Goal: Transaction & Acquisition: Subscribe to service/newsletter

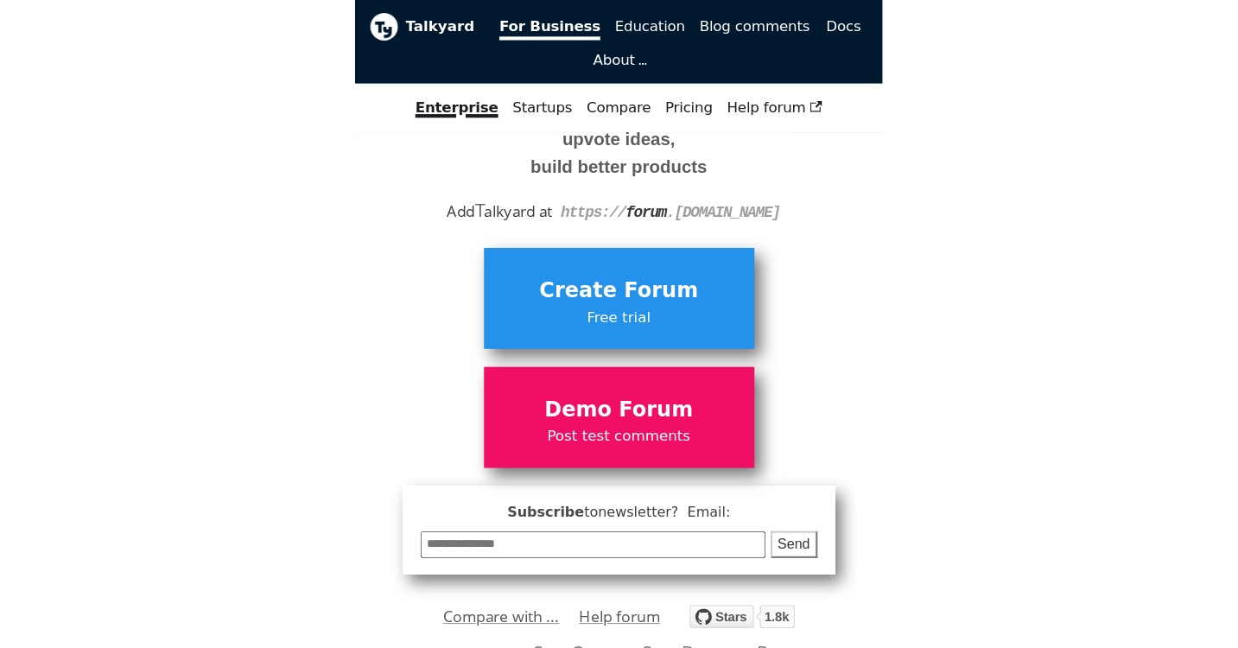
scroll to position [104, 0]
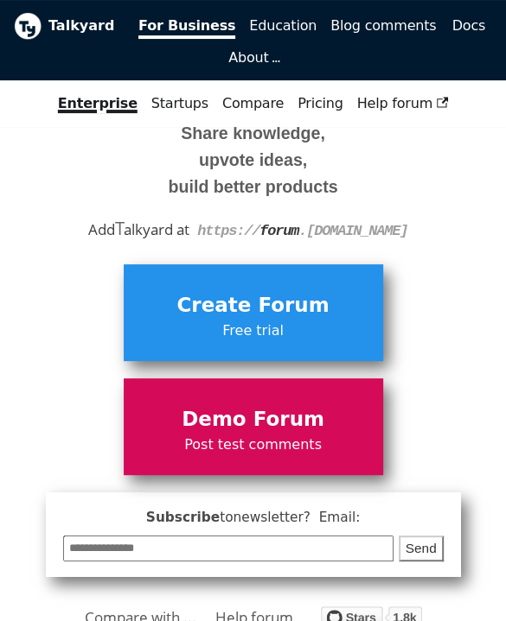
click at [258, 423] on span "Demo Forum" at bounding box center [253, 420] width 242 height 33
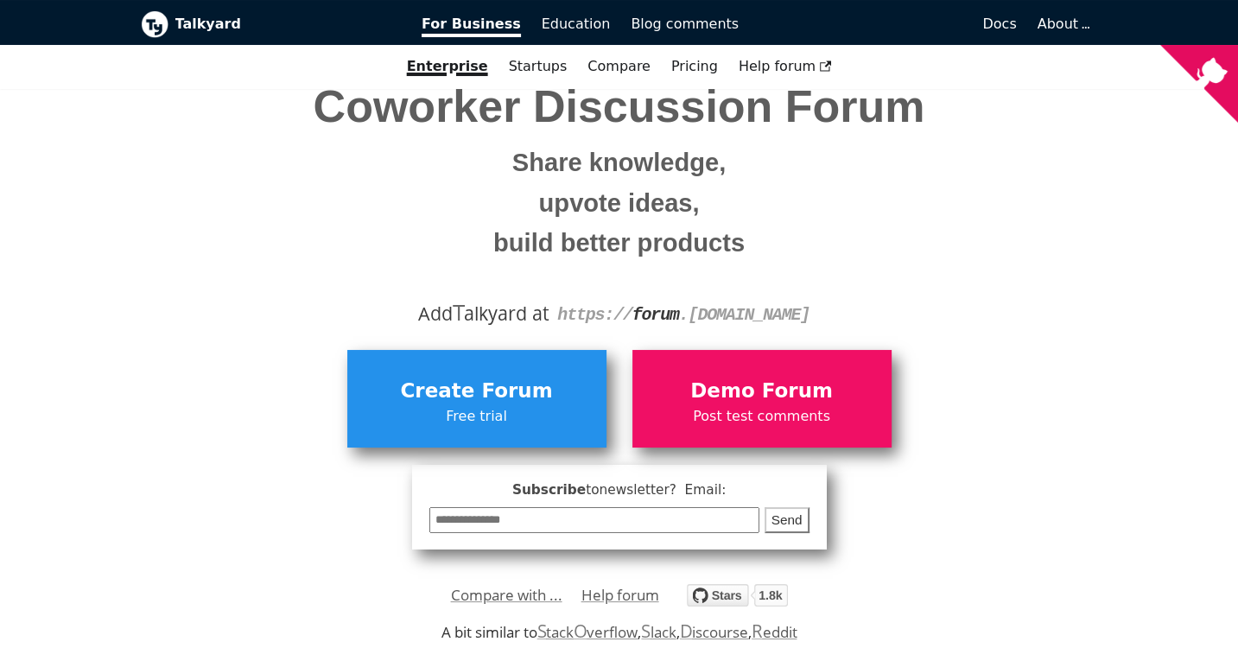
click at [505, 133] on span "Create a Coworker Discussion Forum Share knowledge, upvote ideas, build better …" at bounding box center [620, 148] width 932 height 232
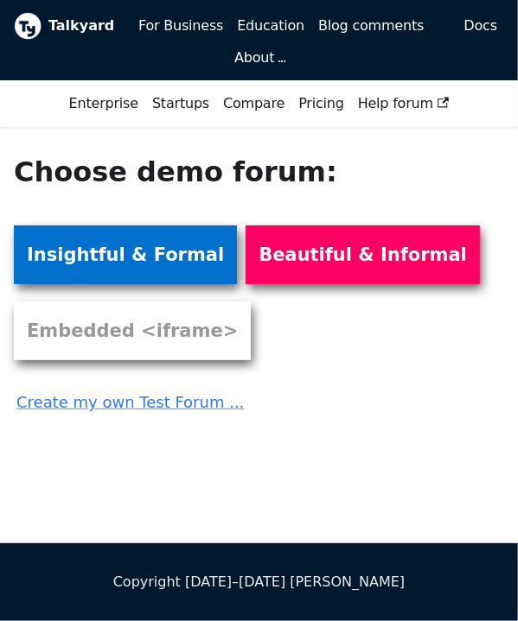
click at [146, 252] on link "Insightful & Formal" at bounding box center [125, 255] width 223 height 59
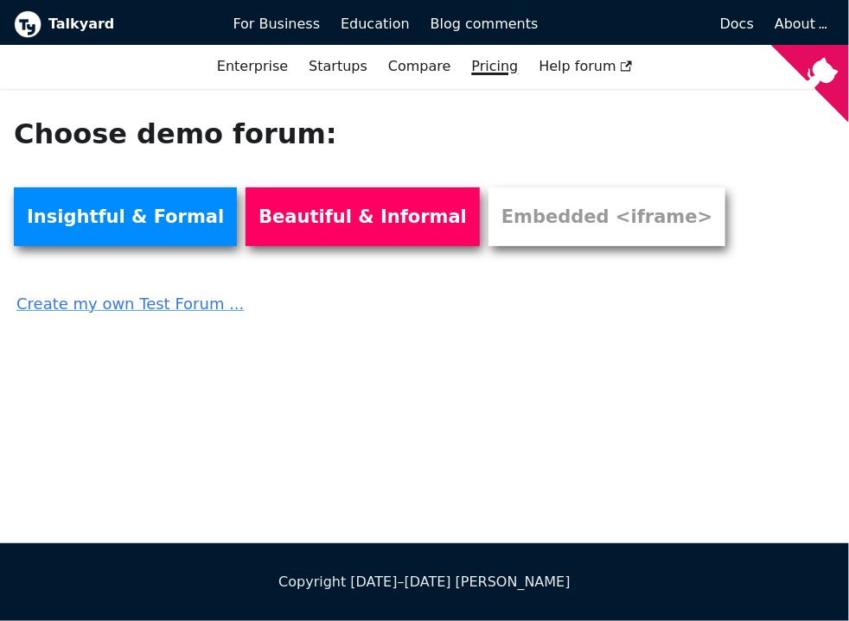
click at [483, 74] on link "Pricing" at bounding box center [494, 66] width 67 height 29
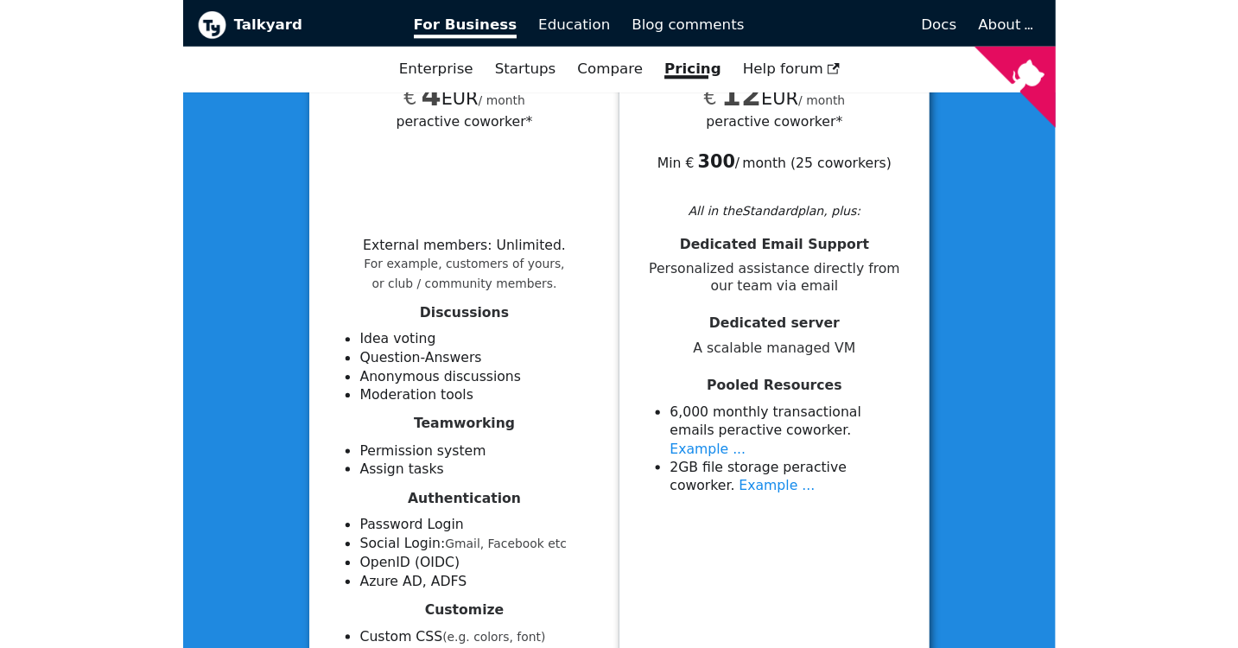
scroll to position [207, 0]
